Goal: Task Accomplishment & Management: Use online tool/utility

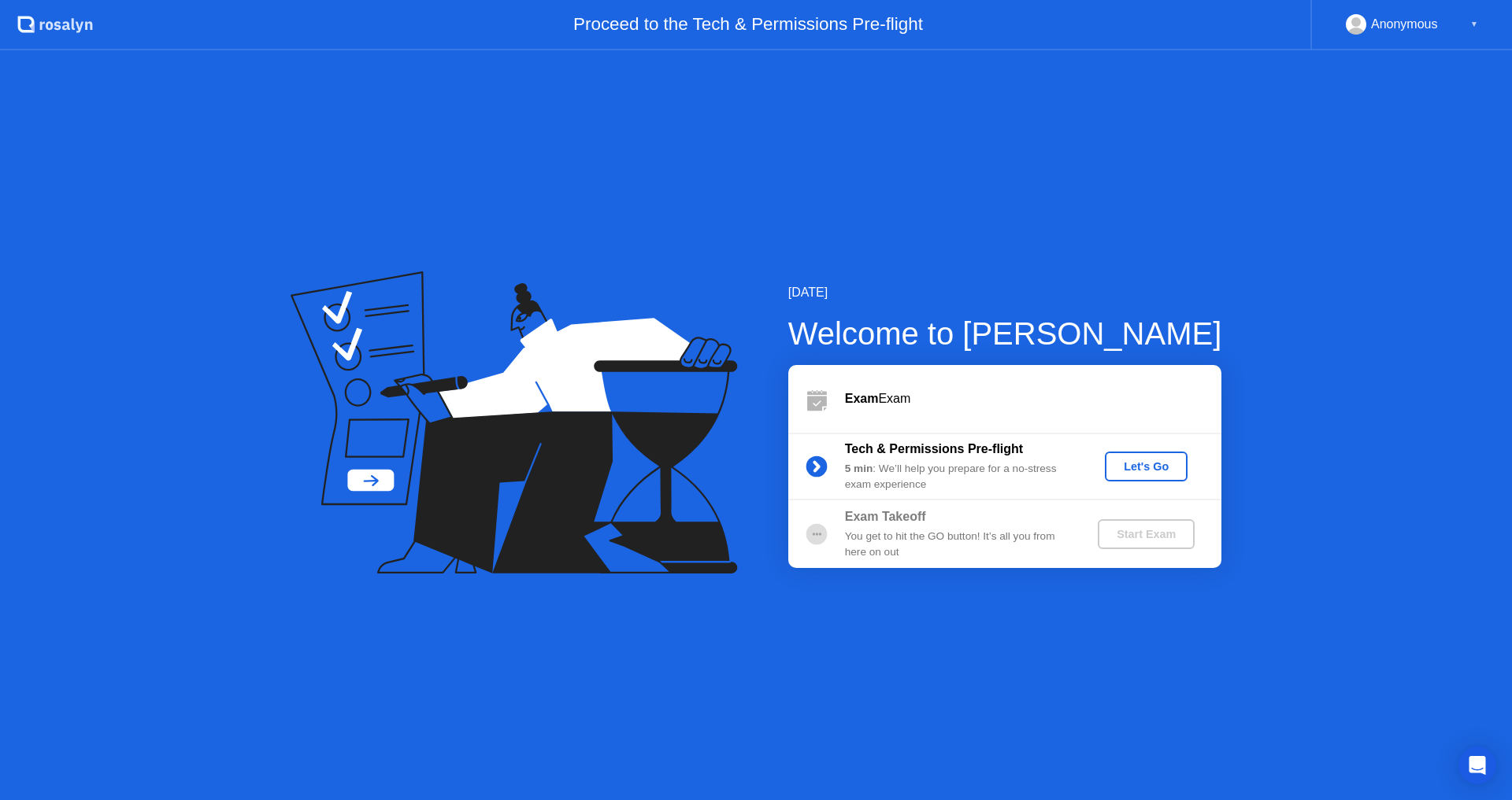
click at [1171, 462] on div "Let's Go" at bounding box center [1146, 466] width 70 height 13
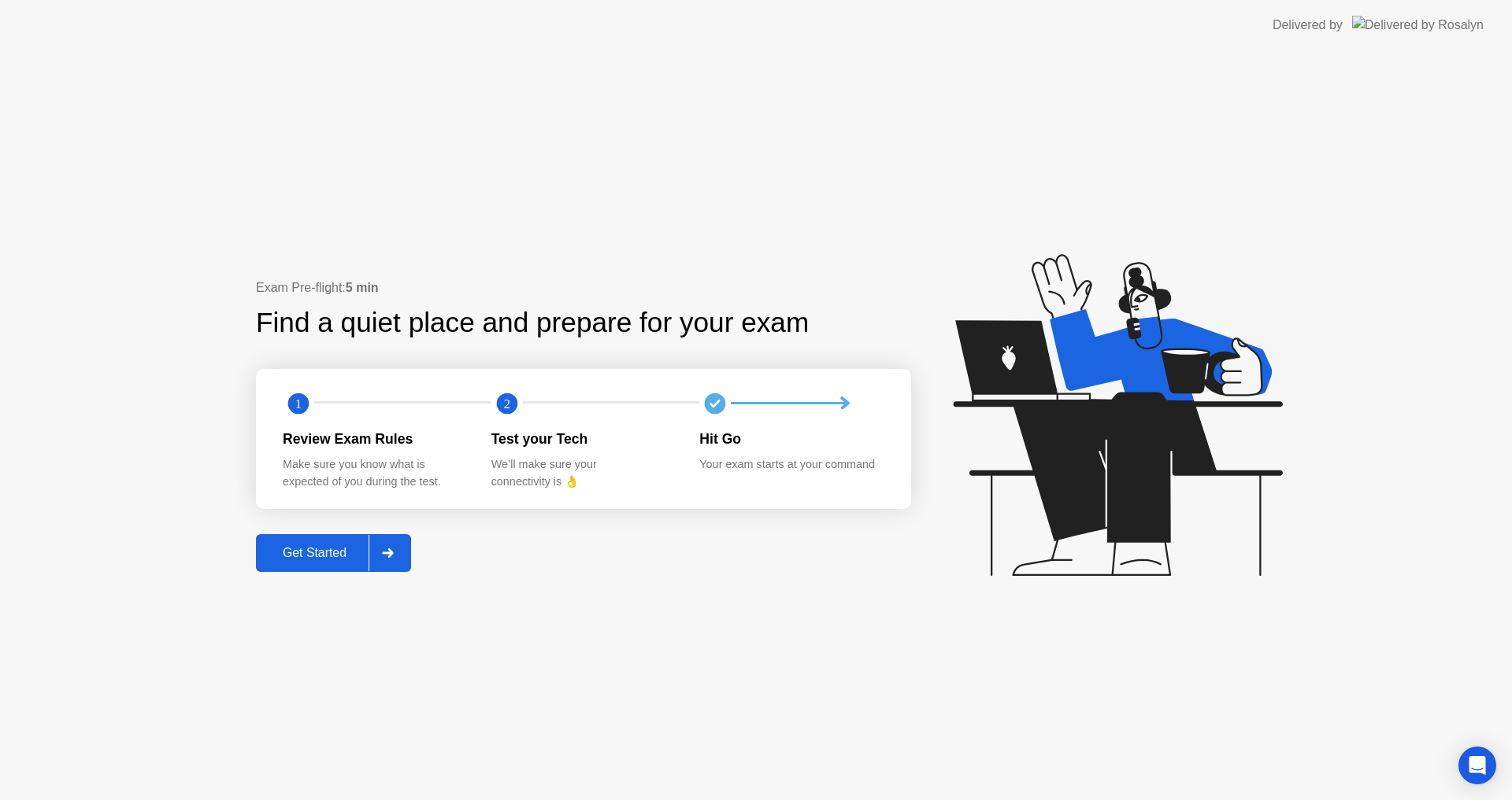
click at [327, 560] on div "Get Started" at bounding box center [315, 553] width 108 height 14
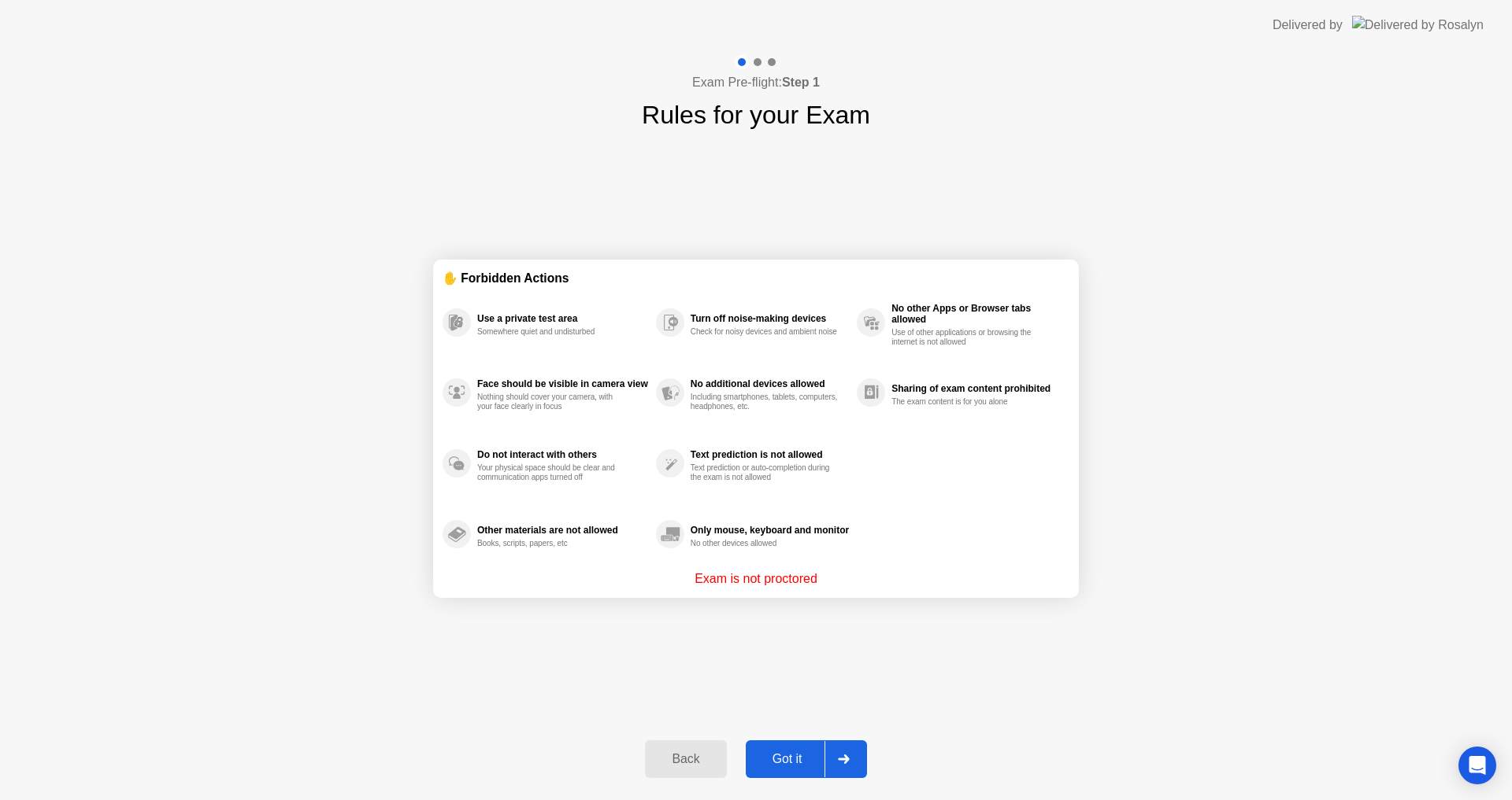
click at [756, 756] on div "Got it" at bounding box center [787, 759] width 74 height 14
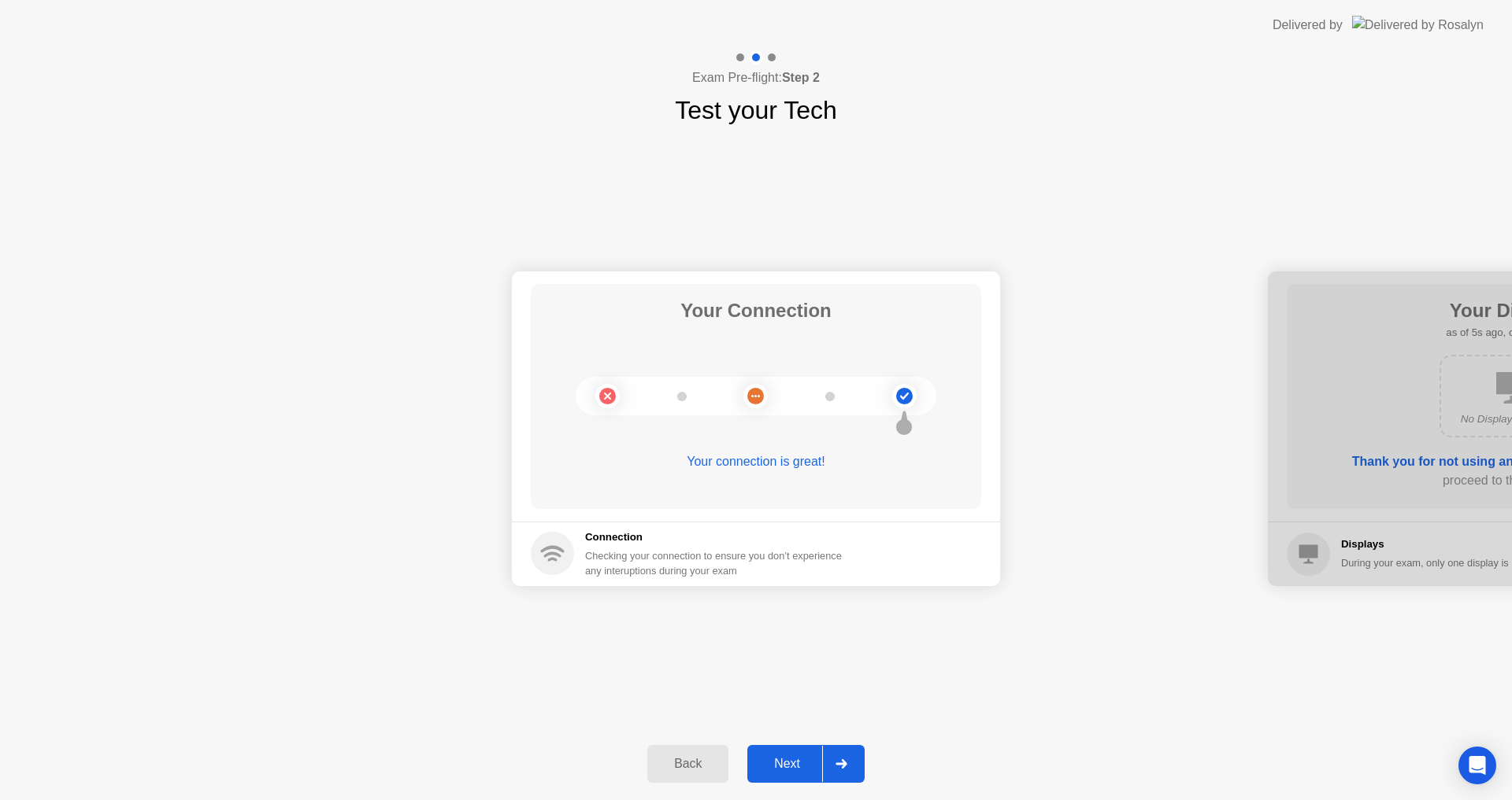
click at [811, 758] on div "Next" at bounding box center [786, 764] width 70 height 14
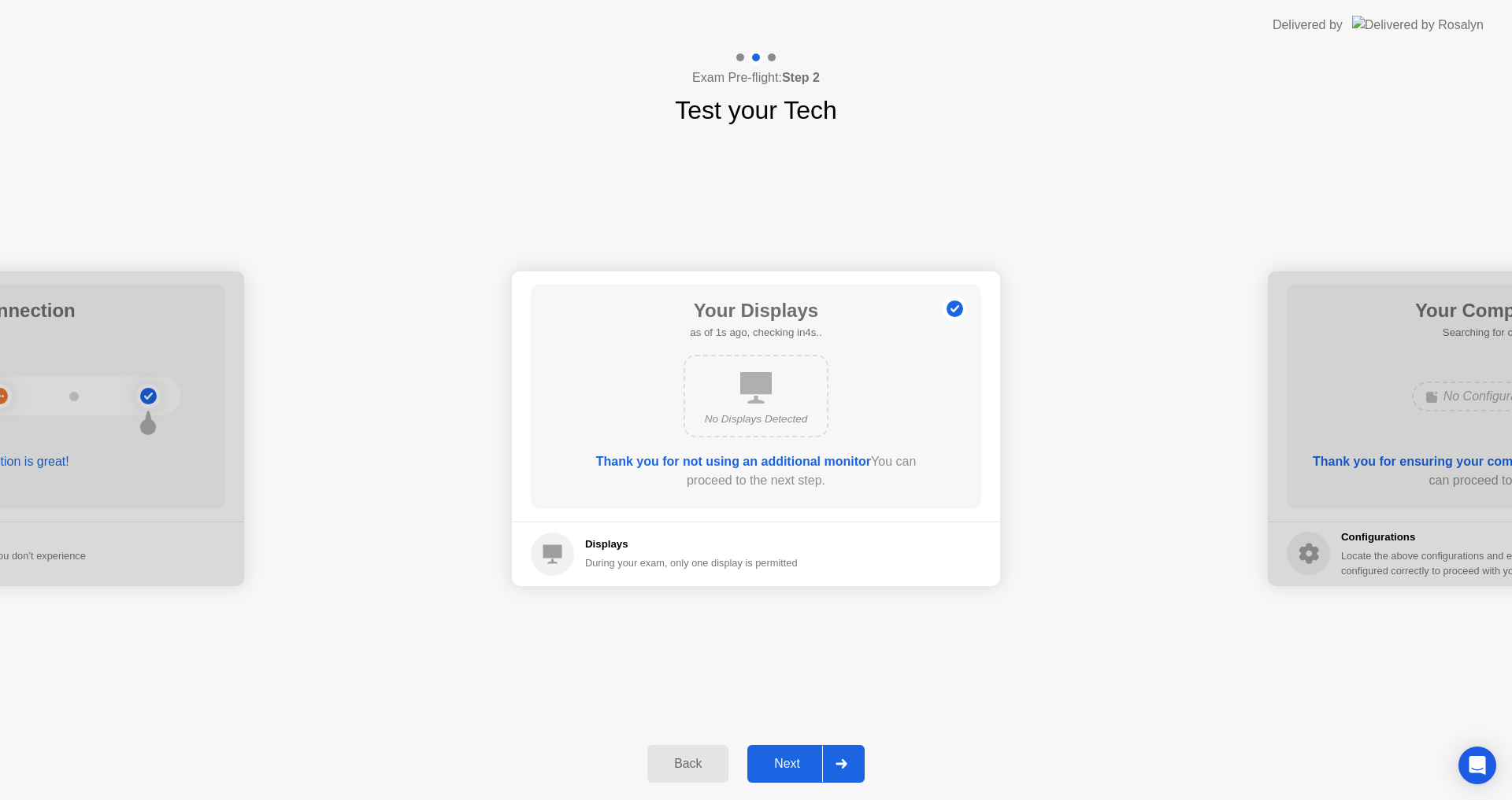
click at [810, 759] on div "Next" at bounding box center [786, 764] width 70 height 14
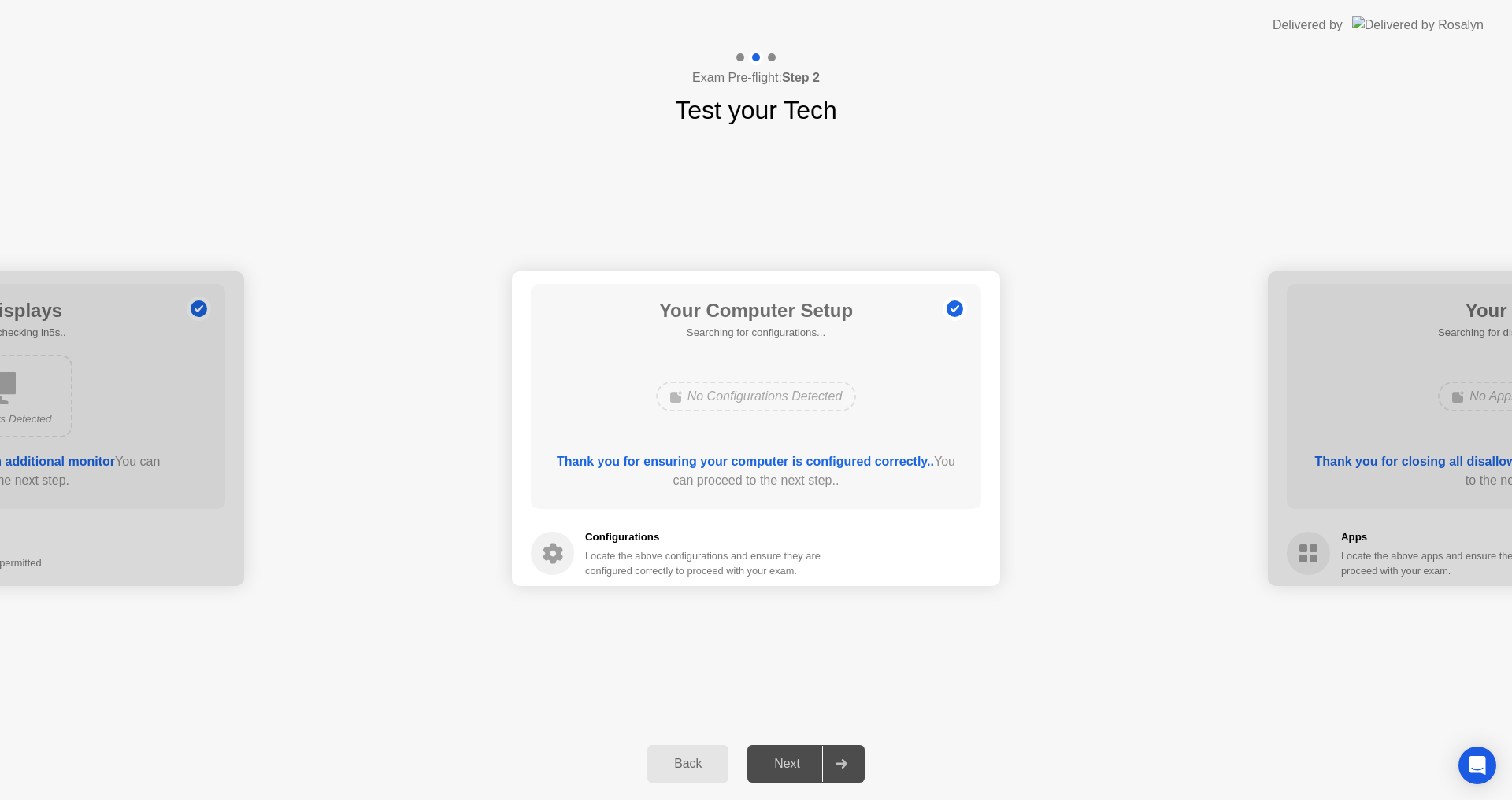
click at [810, 759] on div "Next" at bounding box center [786, 764] width 70 height 14
click at [810, 766] on div "Next" at bounding box center [786, 764] width 70 height 14
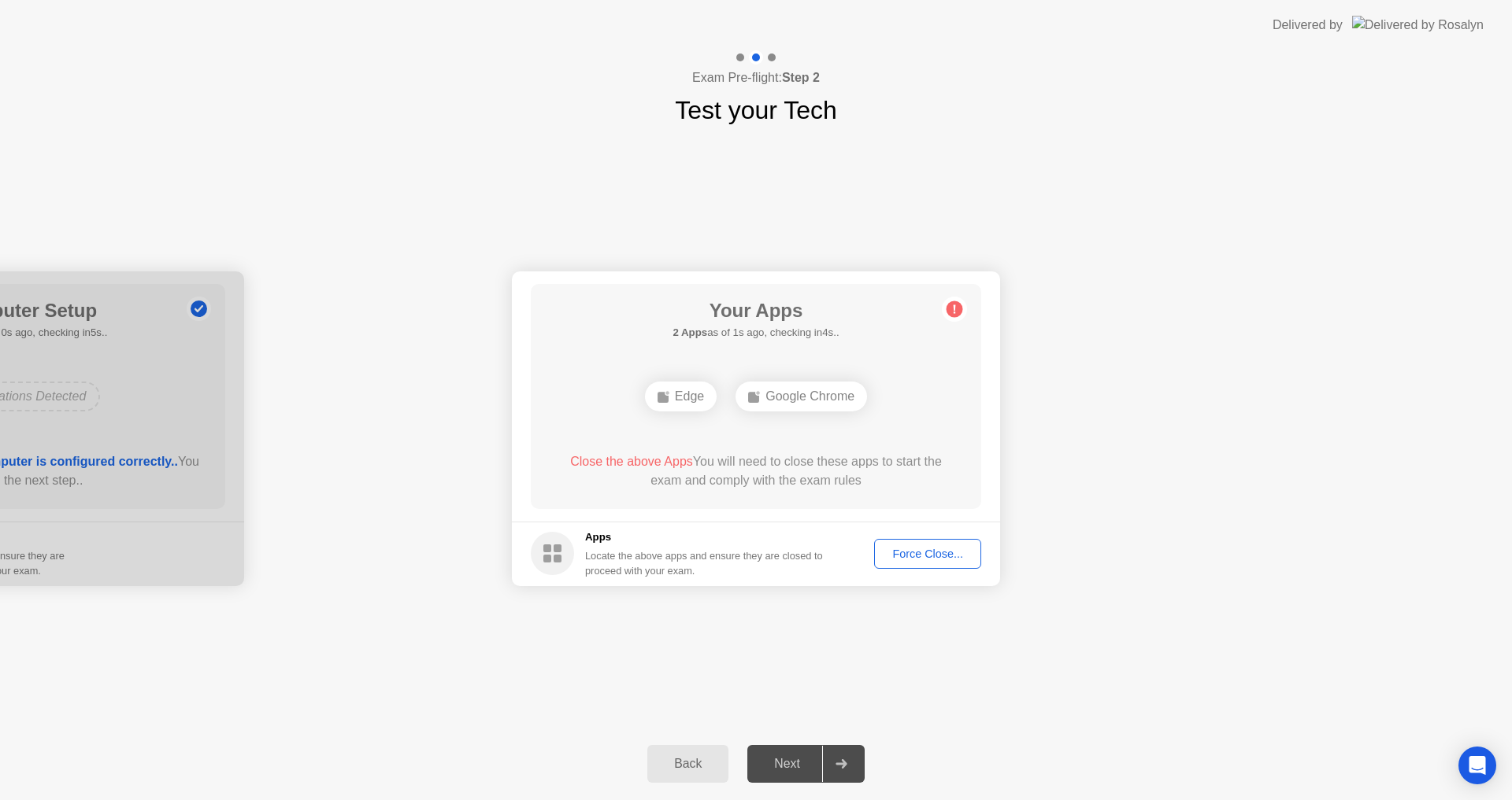
click at [900, 554] on div "Force Close..." at bounding box center [927, 553] width 96 height 13
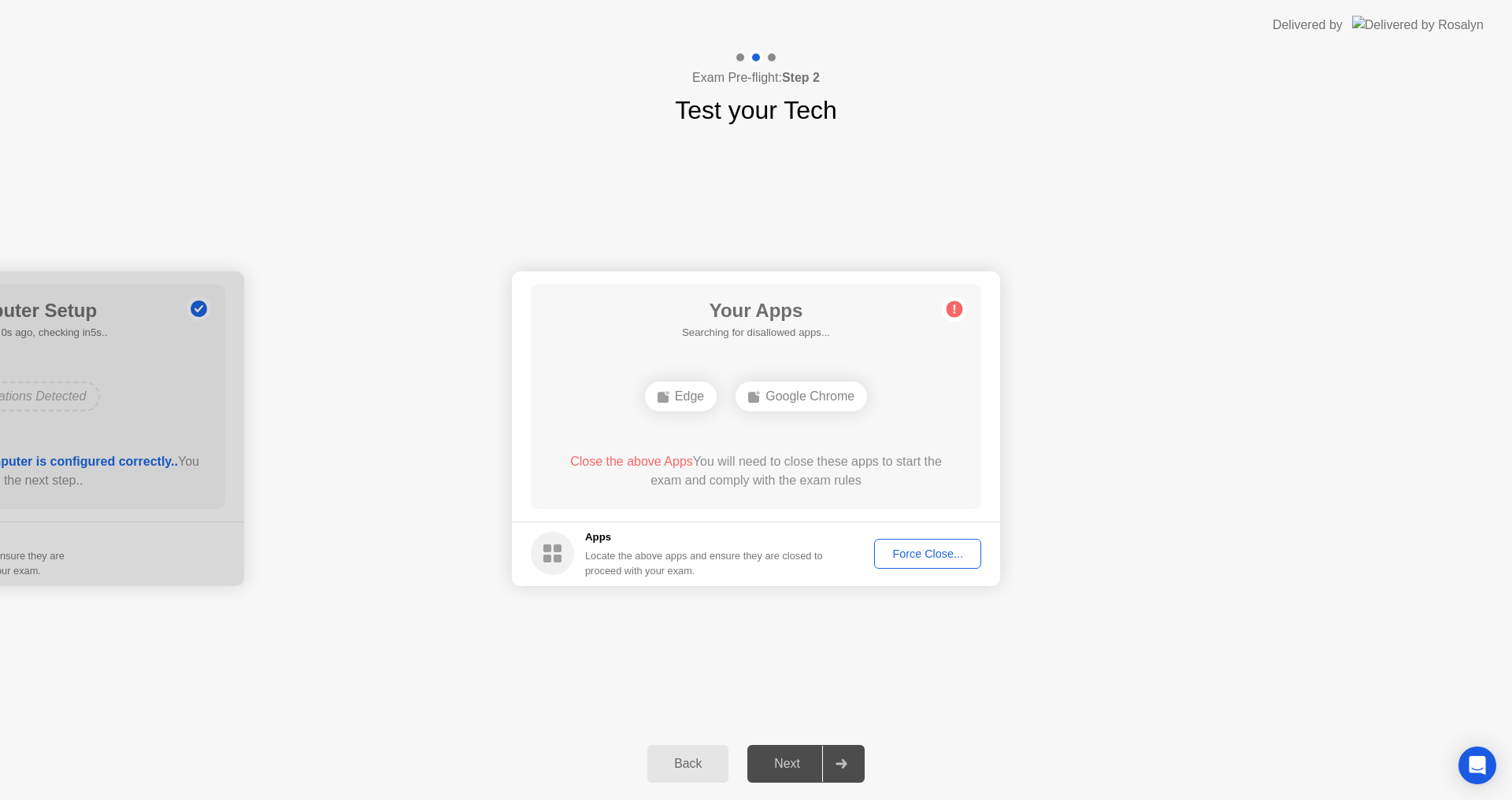
click at [931, 543] on button "Force Close..." at bounding box center [927, 554] width 107 height 30
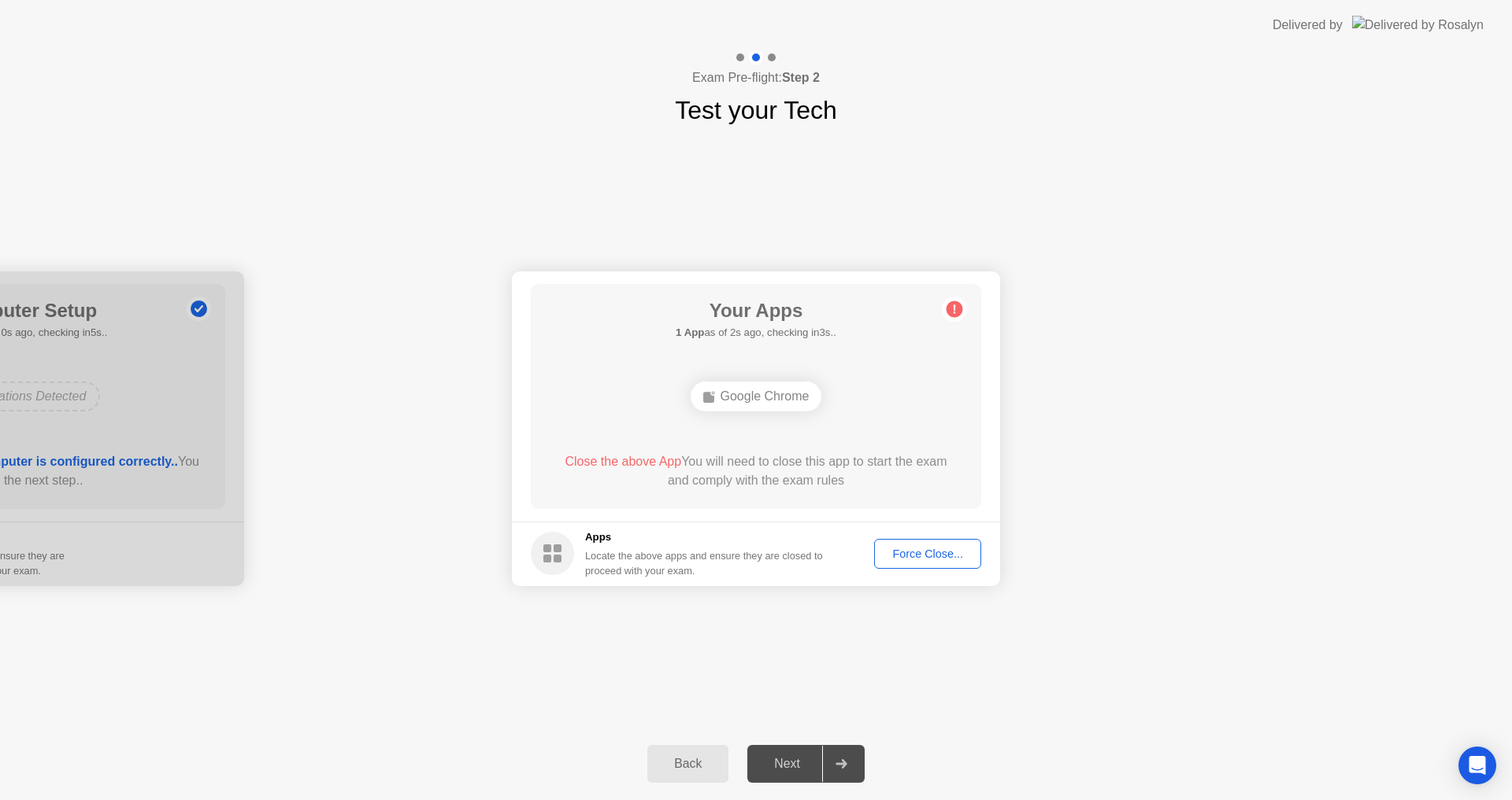
click at [952, 547] on div "Force Close..." at bounding box center [927, 553] width 96 height 13
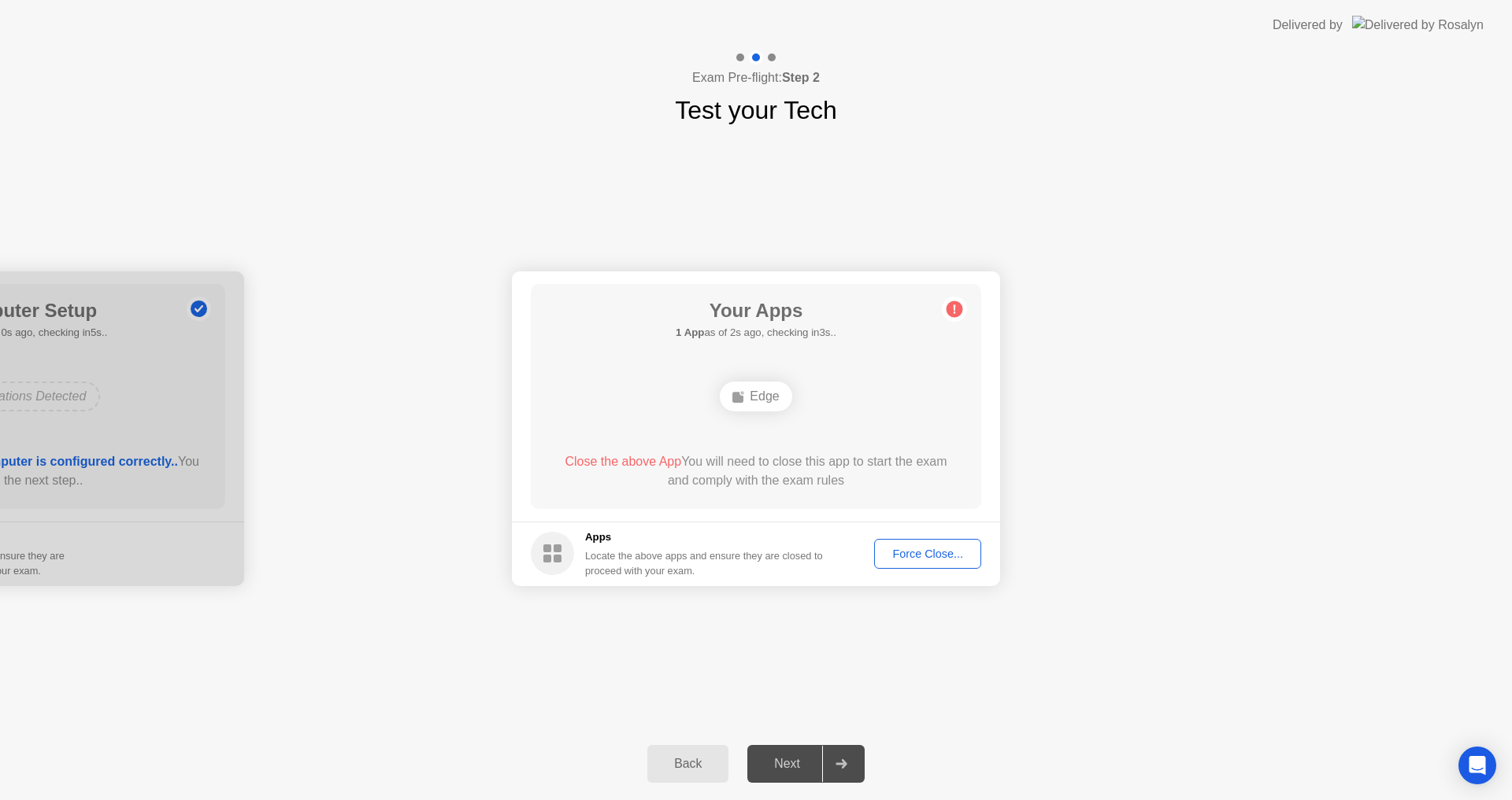
click at [926, 543] on button "Force Close..." at bounding box center [927, 554] width 107 height 30
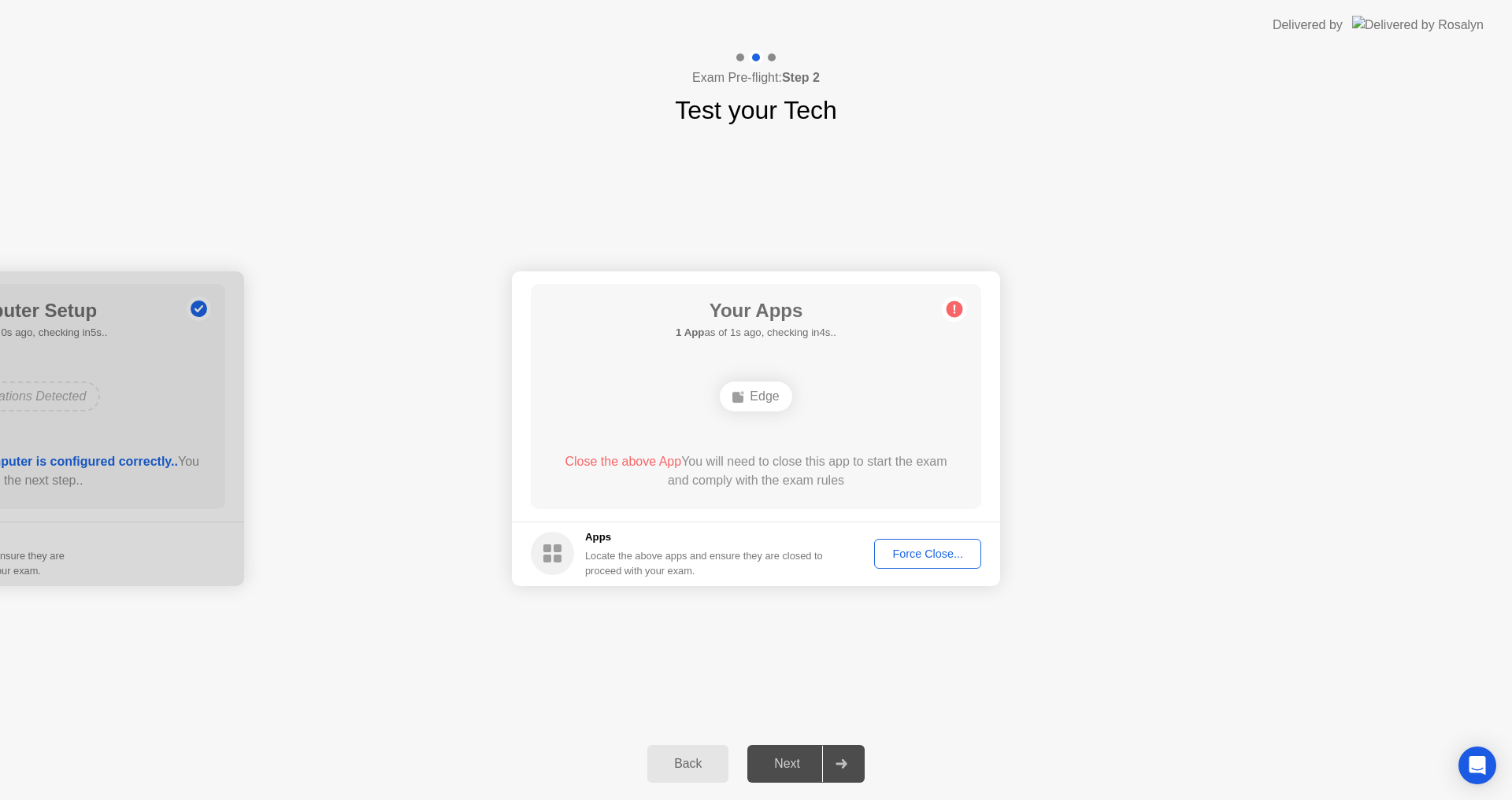
click at [938, 560] on div "Force Close..." at bounding box center [927, 553] width 96 height 13
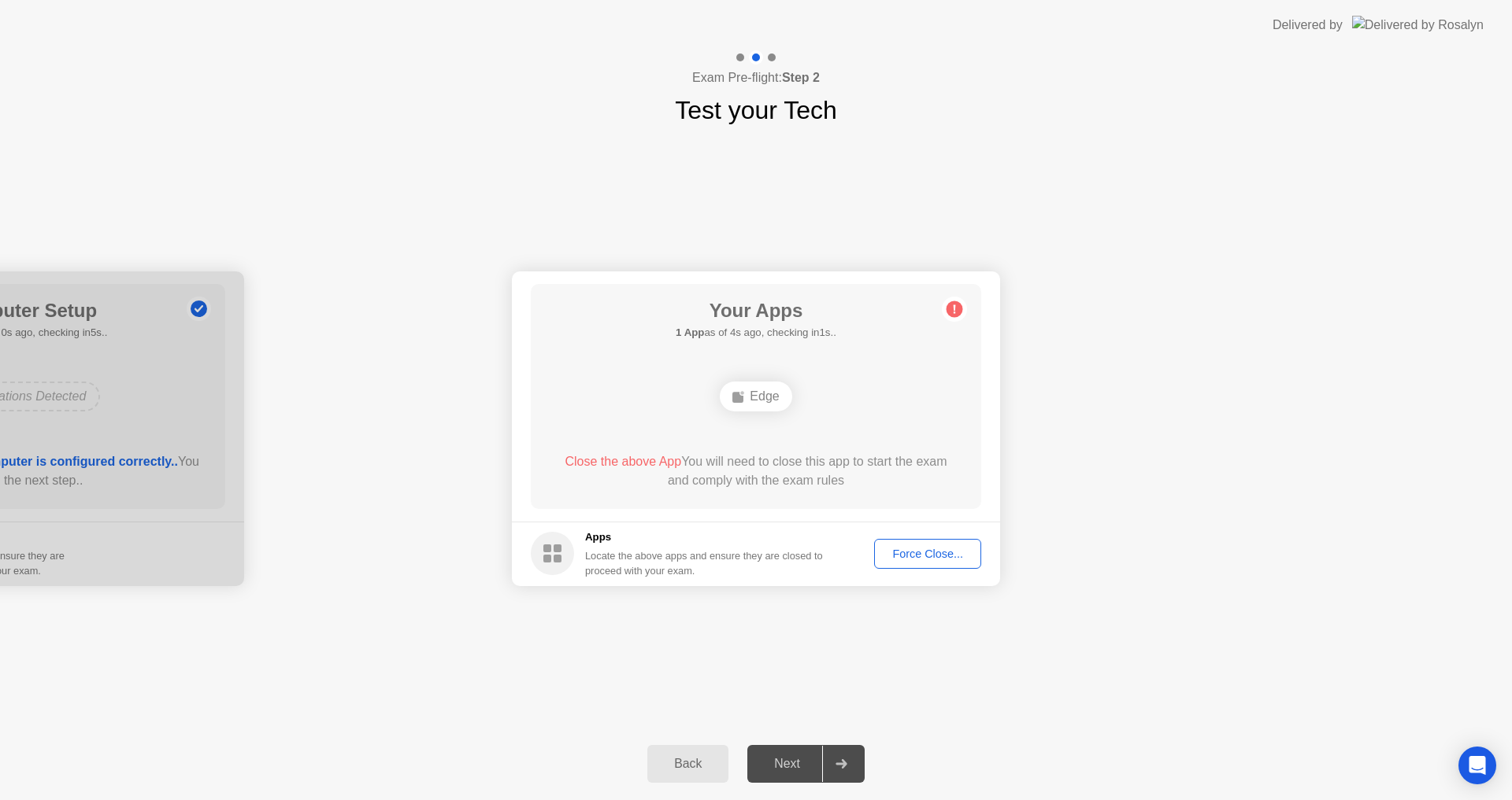
click at [881, 543] on button "Force Close..." at bounding box center [927, 554] width 107 height 30
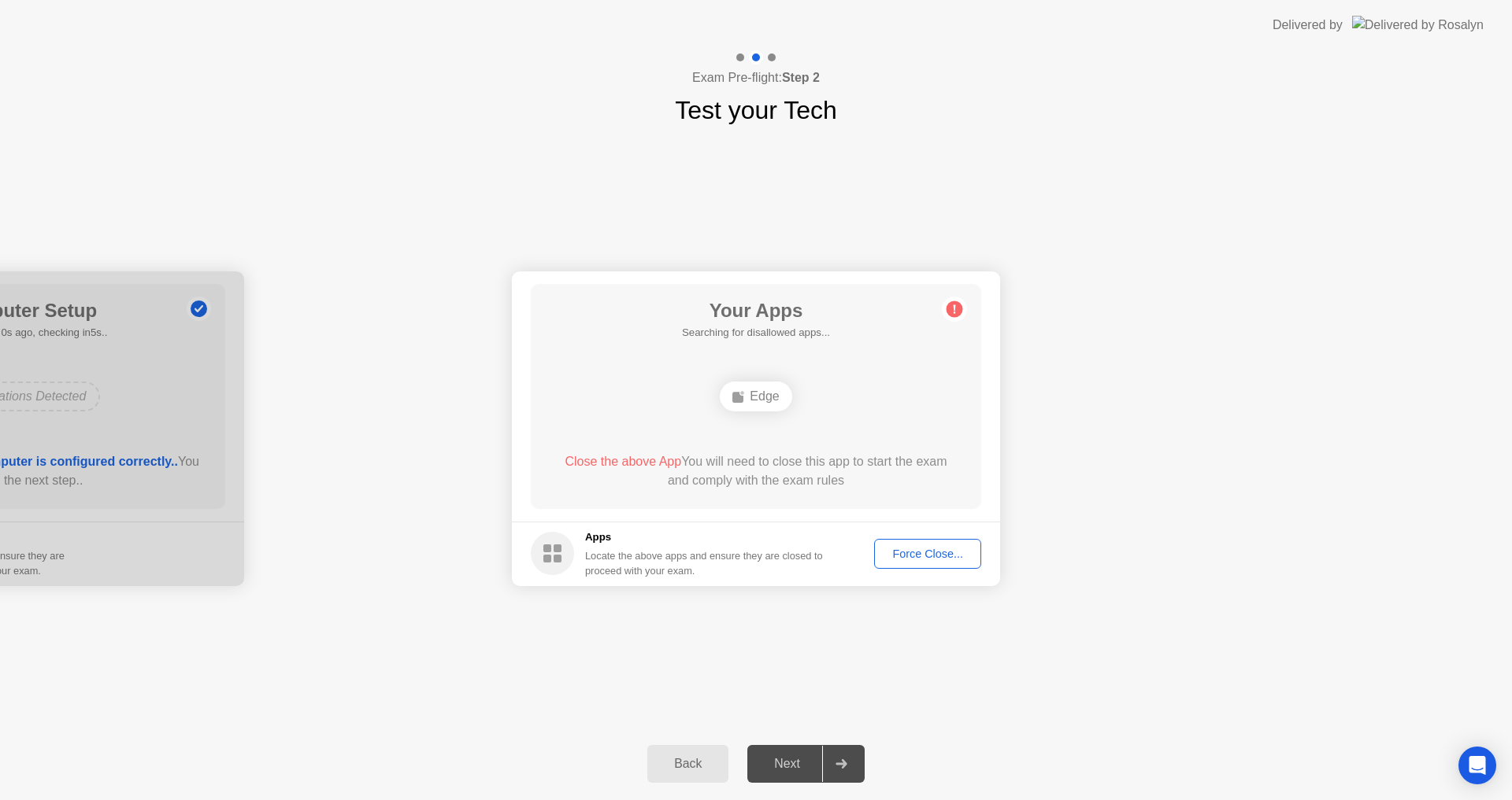
click at [891, 547] on div "Force Close..." at bounding box center [927, 553] width 96 height 13
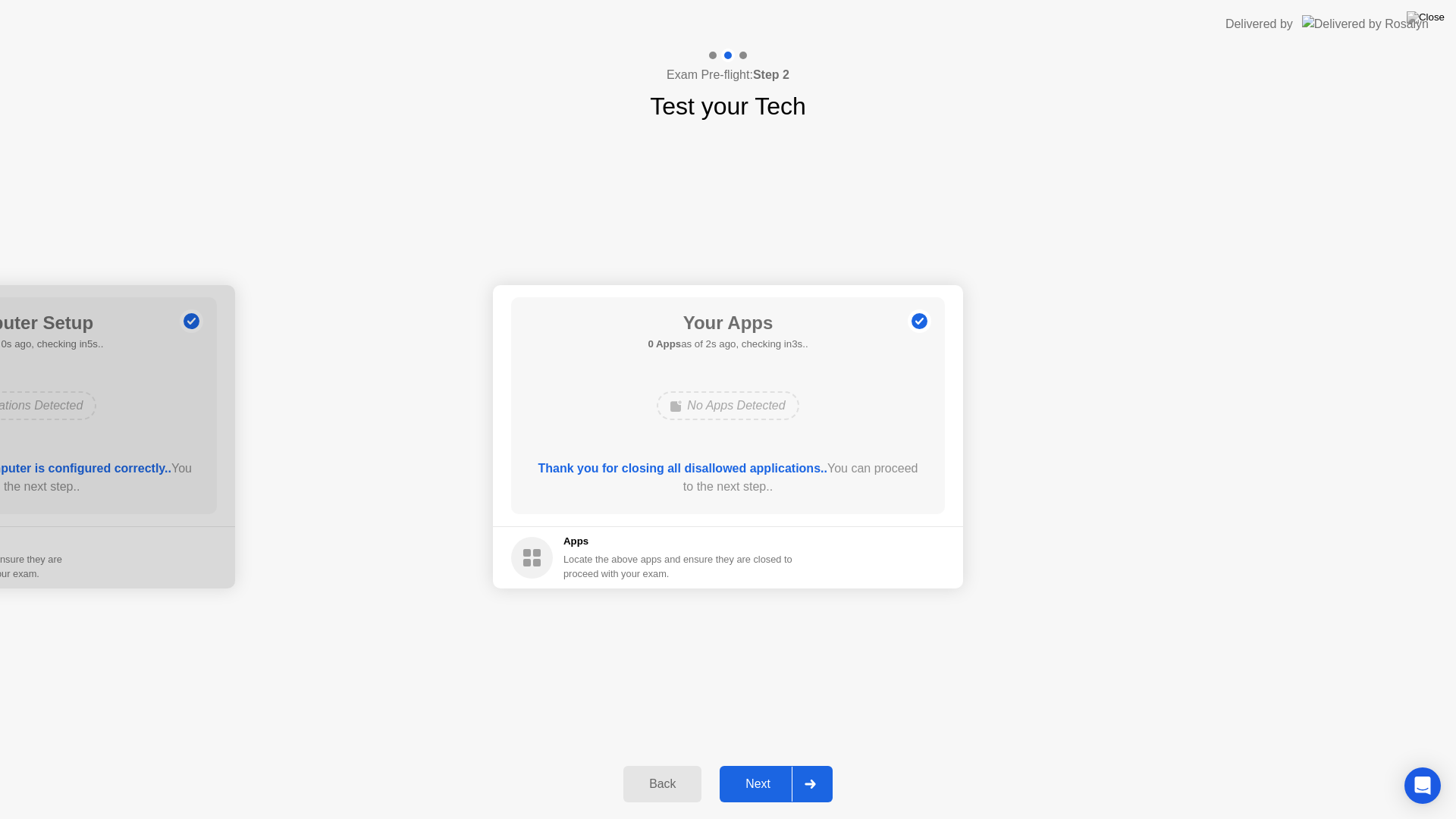
click at [776, 770] on div "Next" at bounding box center [757, 784] width 67 height 13
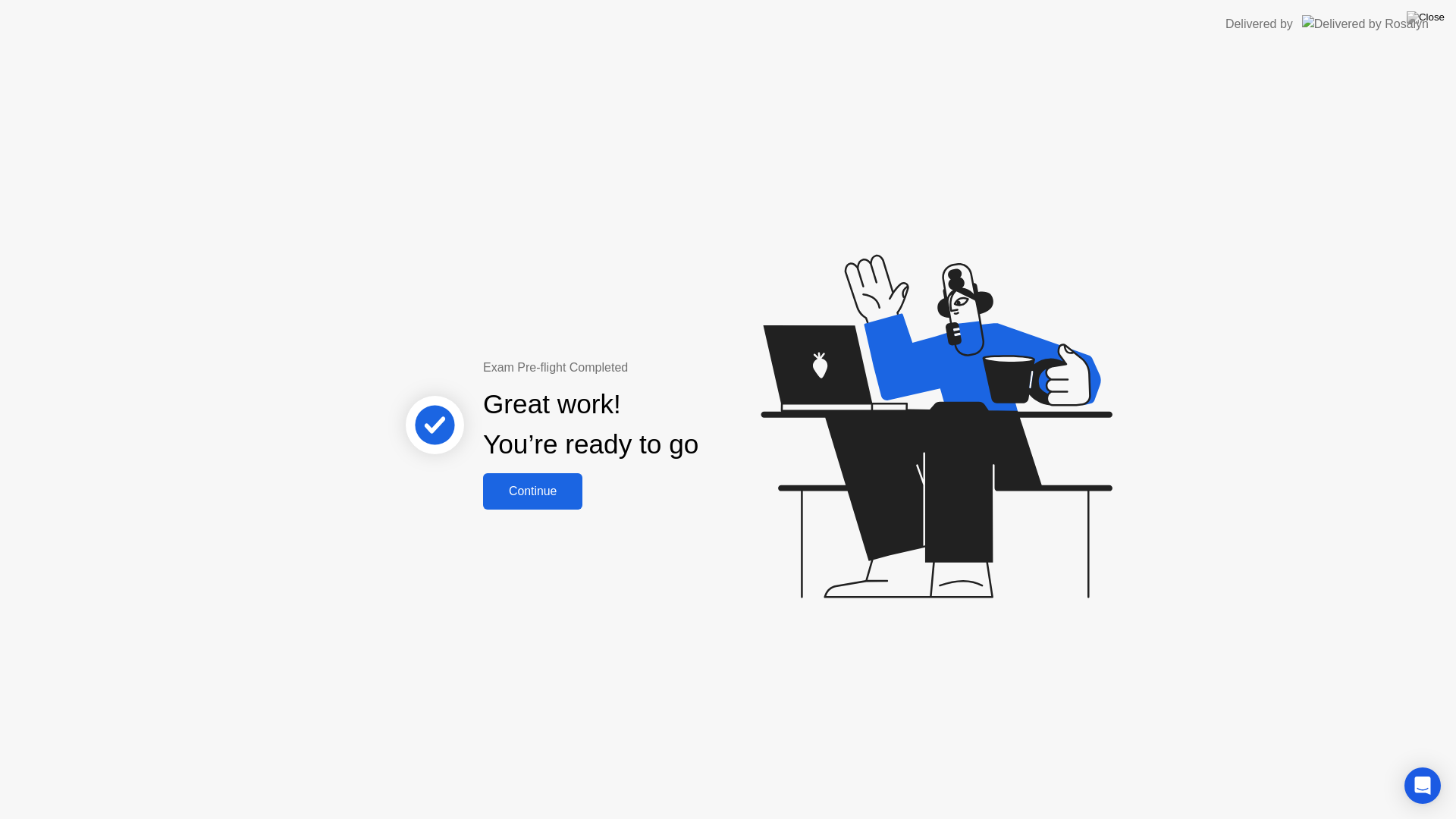
click at [546, 490] on div "Continue" at bounding box center [533, 491] width 90 height 13
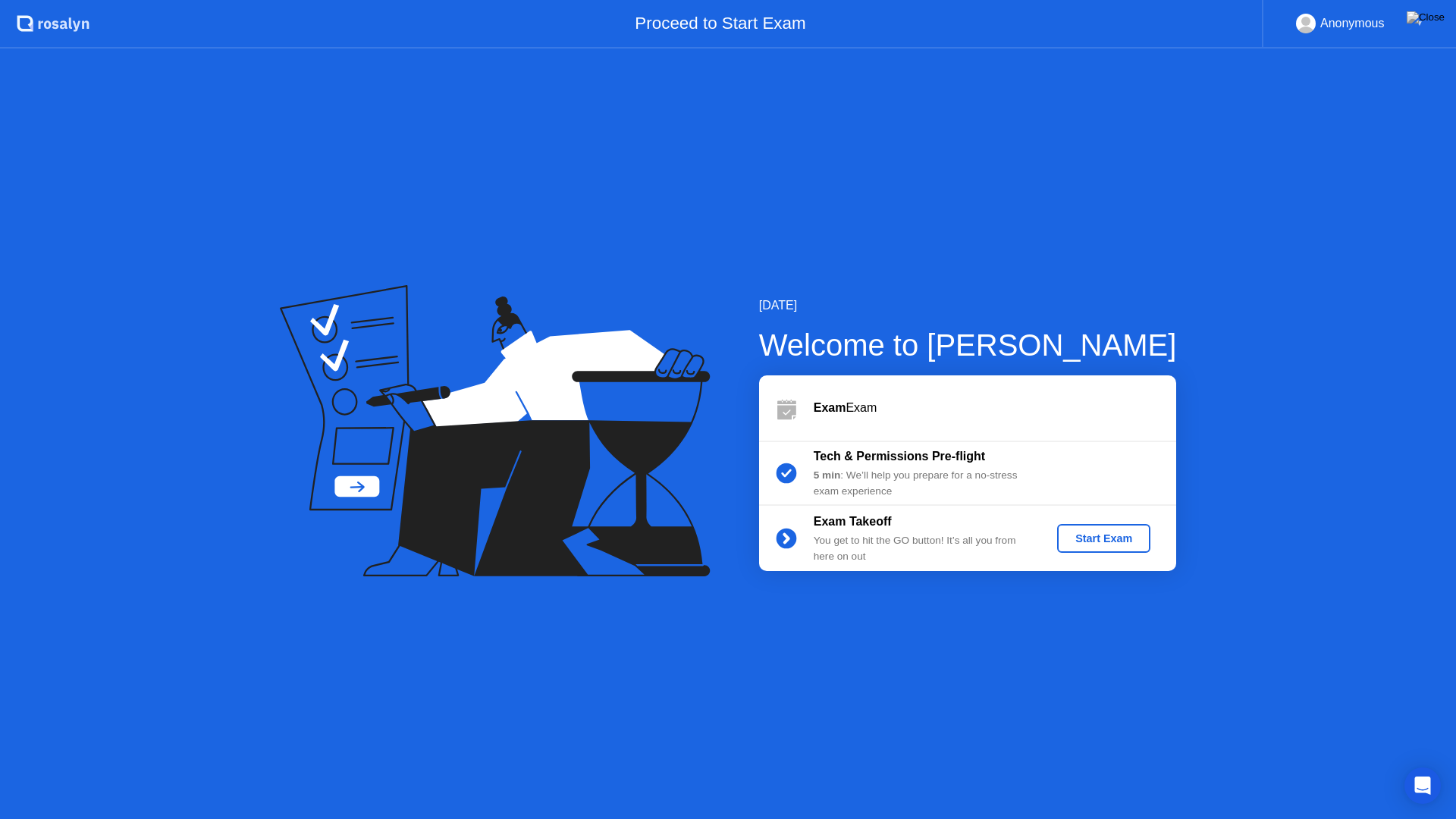
click at [1112, 534] on div "Start Exam" at bounding box center [1104, 538] width 81 height 13
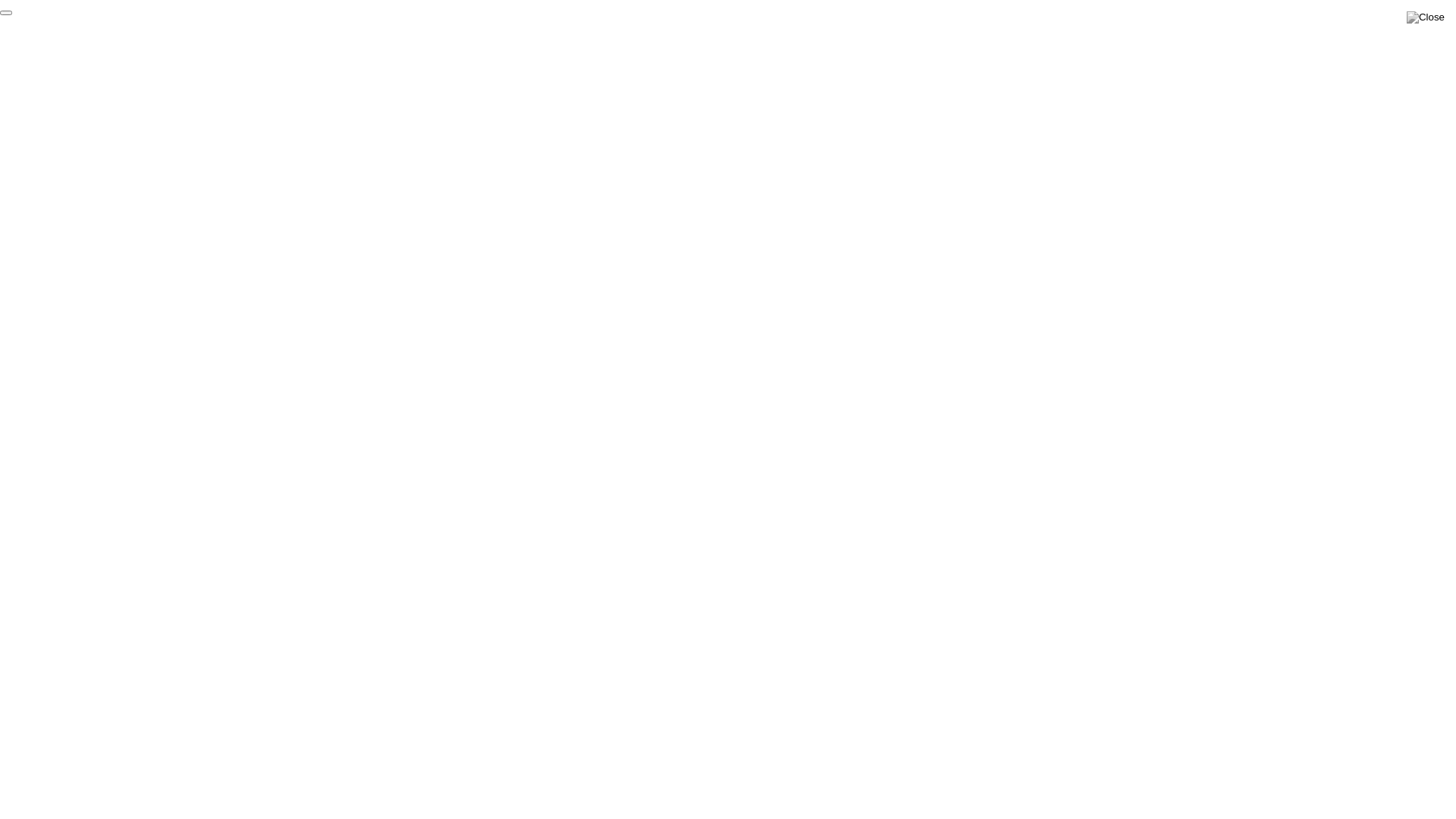
click div "End Proctoring Session"
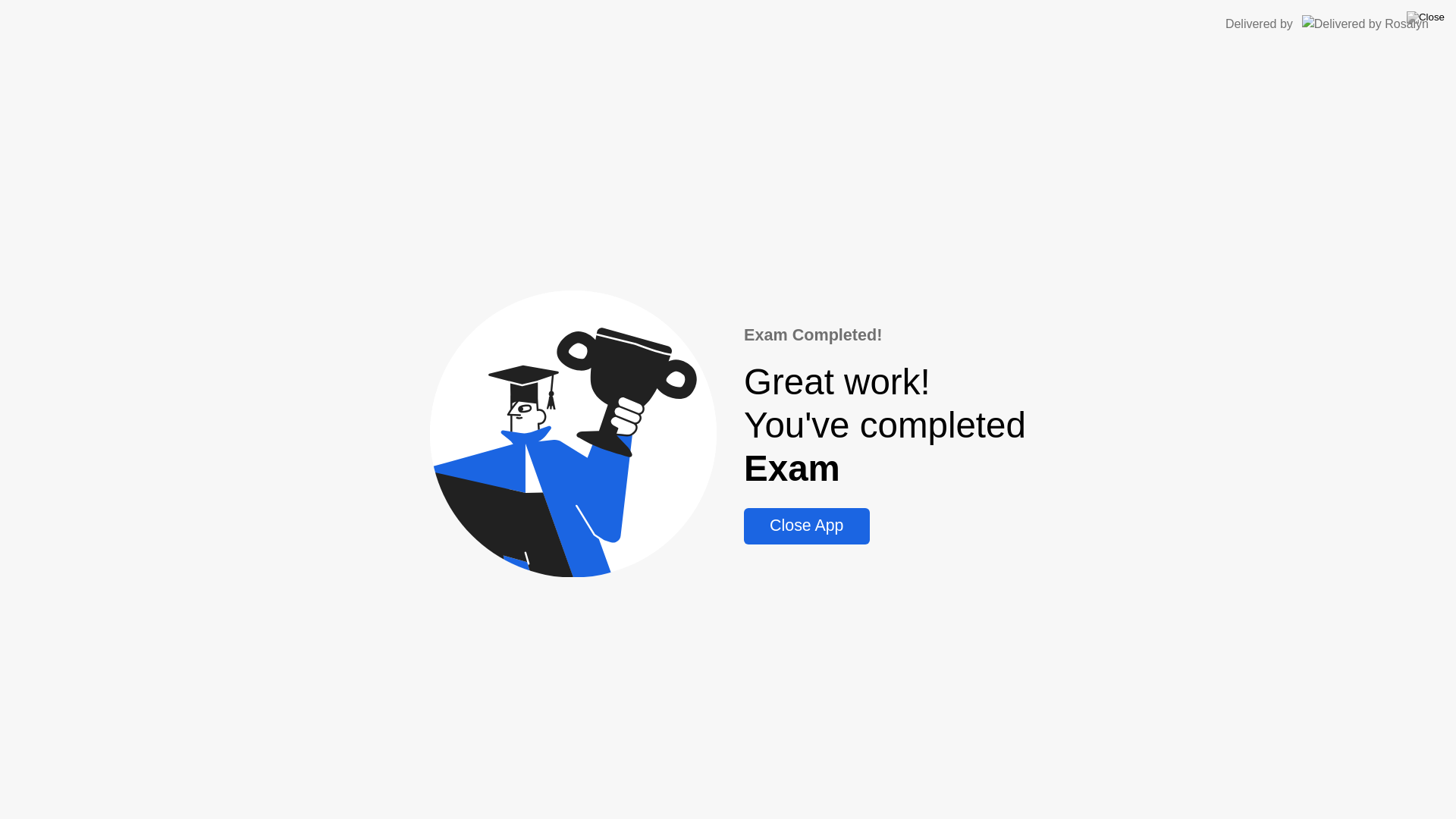
click at [811, 517] on div "Close App" at bounding box center [806, 526] width 116 height 19
